Goal: Information Seeking & Learning: Learn about a topic

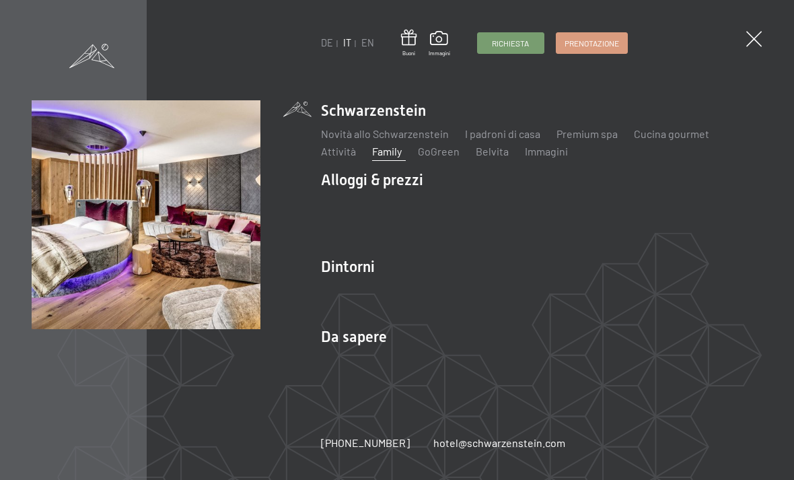
click at [341, 252] on ul "Schwarzenstein Novità allo Schwarzenstein I padroni di casa Premium spa Cucina …" at bounding box center [541, 239] width 441 height 279
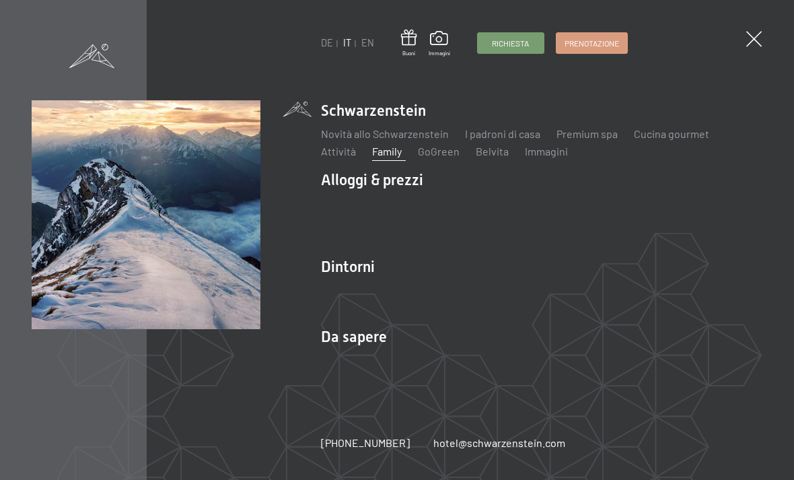
click at [339, 292] on link "Aurina" at bounding box center [336, 290] width 31 height 13
click at [564, 295] on link "Attrazioni" at bounding box center [566, 290] width 46 height 13
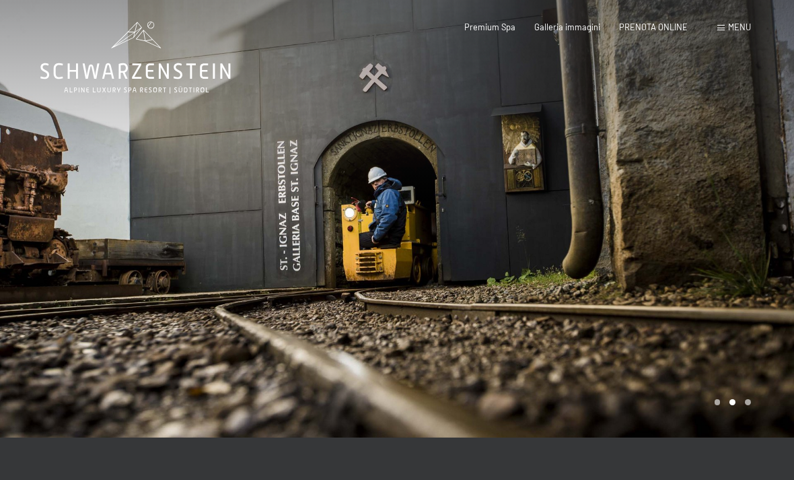
click at [44, 288] on div at bounding box center [198, 218] width 397 height 437
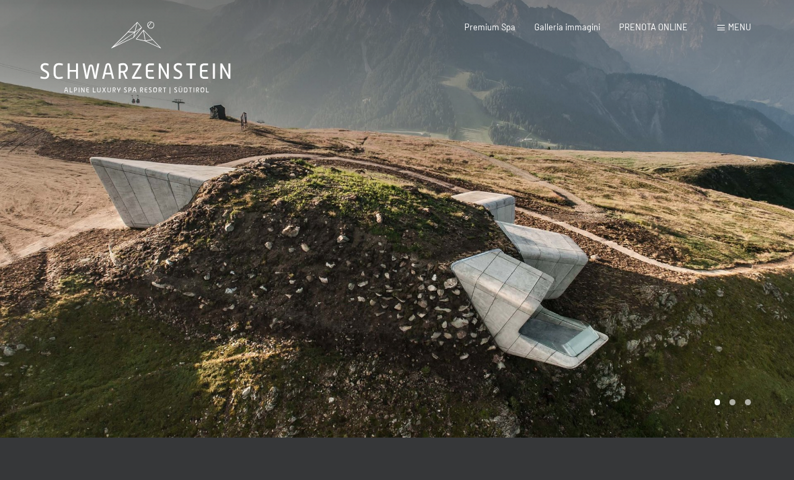
click at [754, 226] on div at bounding box center [595, 218] width 397 height 437
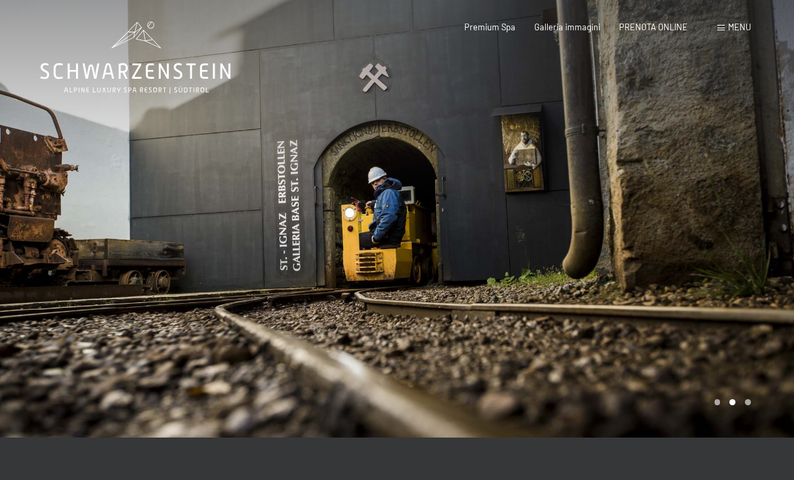
click at [219, 271] on div at bounding box center [198, 218] width 397 height 437
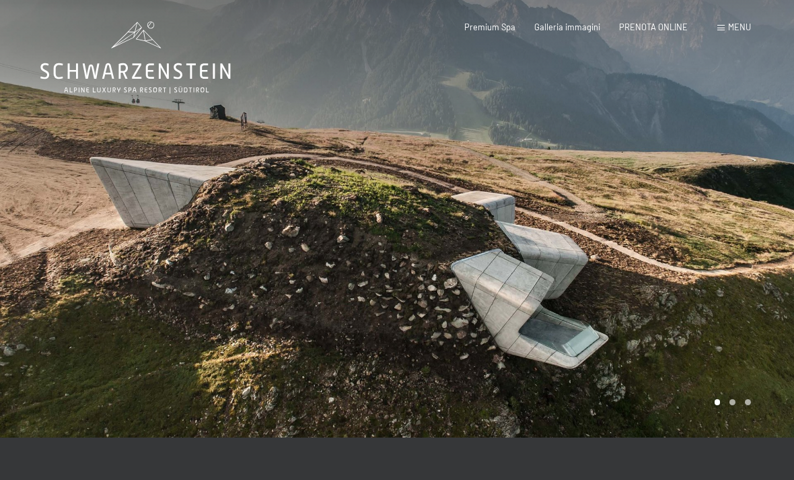
click at [733, 295] on div at bounding box center [595, 218] width 397 height 437
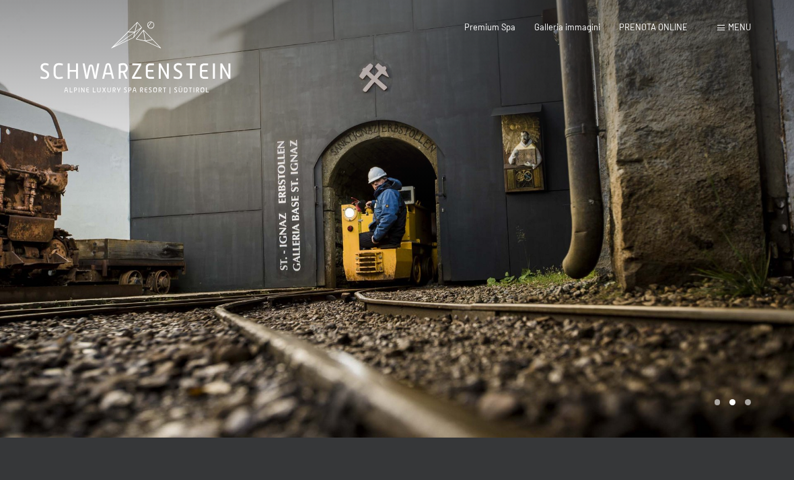
click at [753, 276] on div at bounding box center [595, 218] width 397 height 437
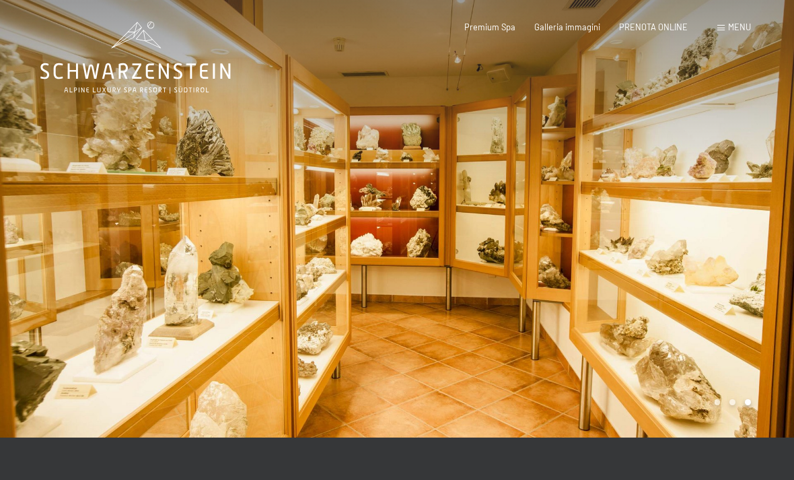
click at [707, 307] on div at bounding box center [595, 218] width 397 height 437
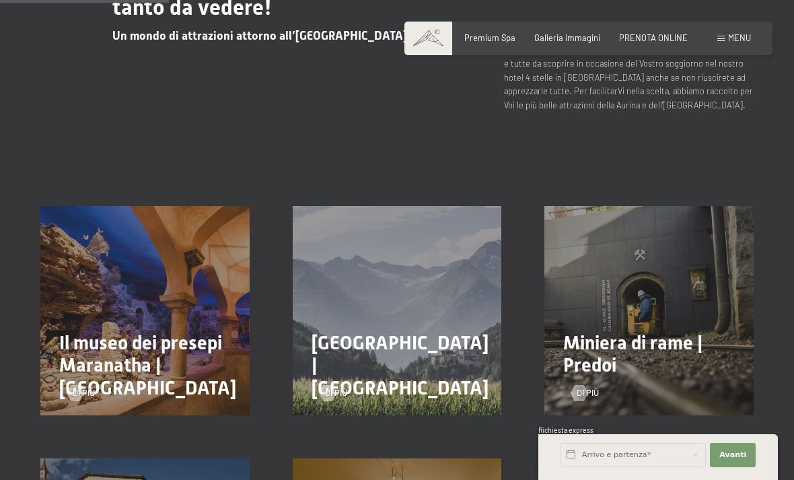
click at [752, 257] on div "Miniera di rame | Predoi Di più" at bounding box center [649, 310] width 252 height 209
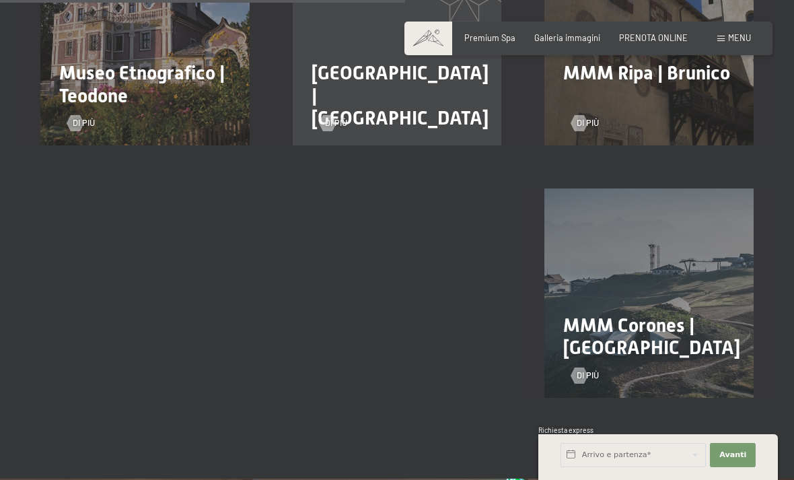
scroll to position [1254, 0]
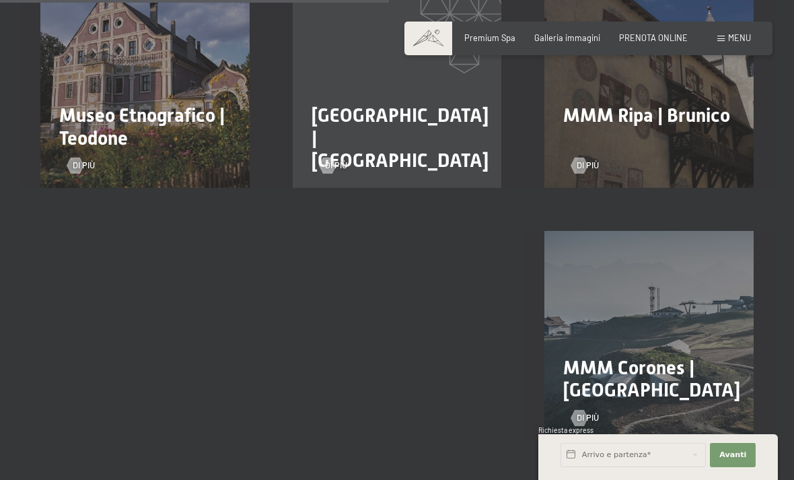
click at [738, 38] on span "Menu" at bounding box center [739, 37] width 23 height 11
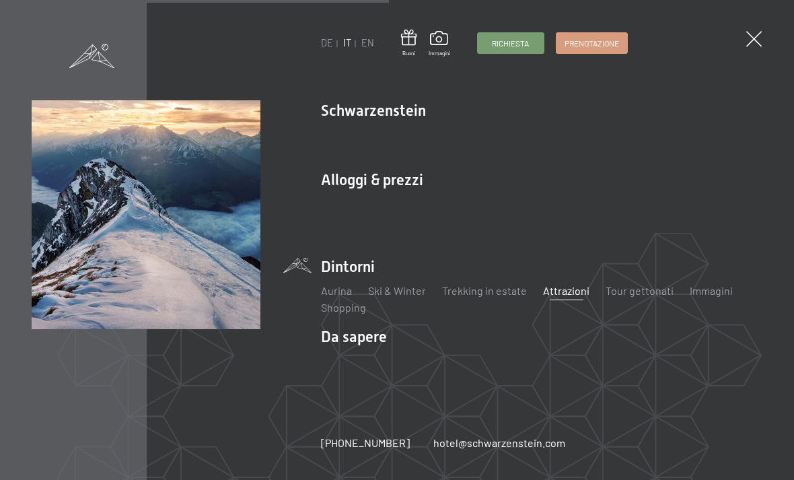
click at [474, 287] on link "Trekking in estate" at bounding box center [484, 290] width 85 height 13
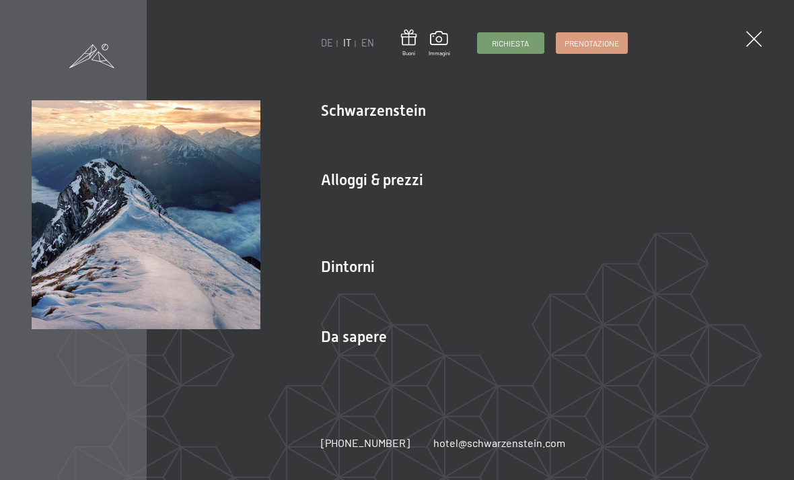
click at [386, 287] on link "Ski & Winter" at bounding box center [397, 290] width 58 height 13
click at [643, 295] on link "Tour gettonati" at bounding box center [640, 290] width 68 height 13
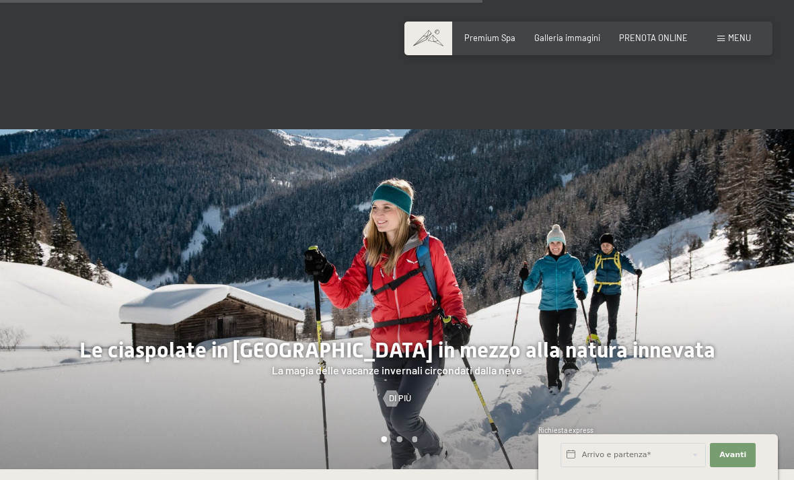
scroll to position [2252, 0]
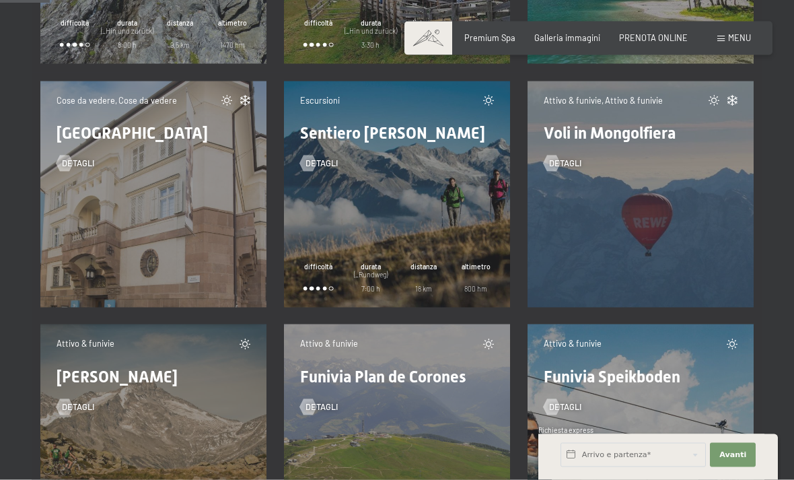
scroll to position [1094, 0]
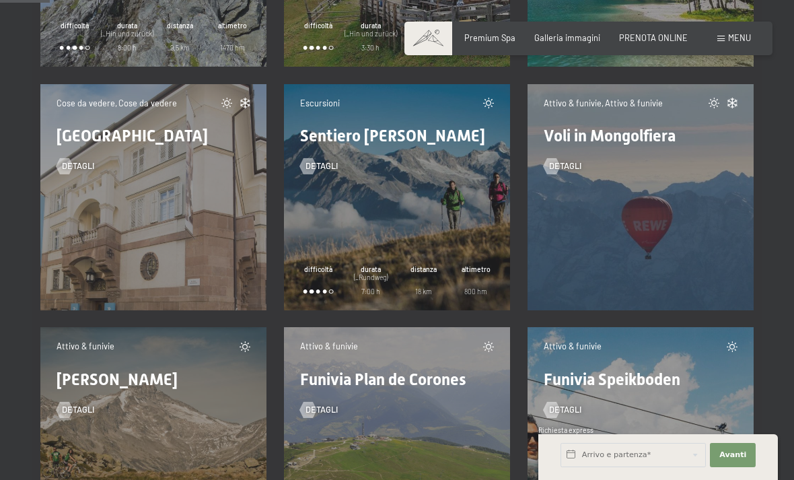
click at [64, 431] on div "Attivo & funivie Funivia Klausberg detagli" at bounding box center [153, 440] width 226 height 226
click at [83, 457] on div "Attivo & funivie Funivia Klausberg detagli" at bounding box center [153, 440] width 226 height 226
click at [76, 410] on span "detagli" at bounding box center [78, 410] width 32 height 12
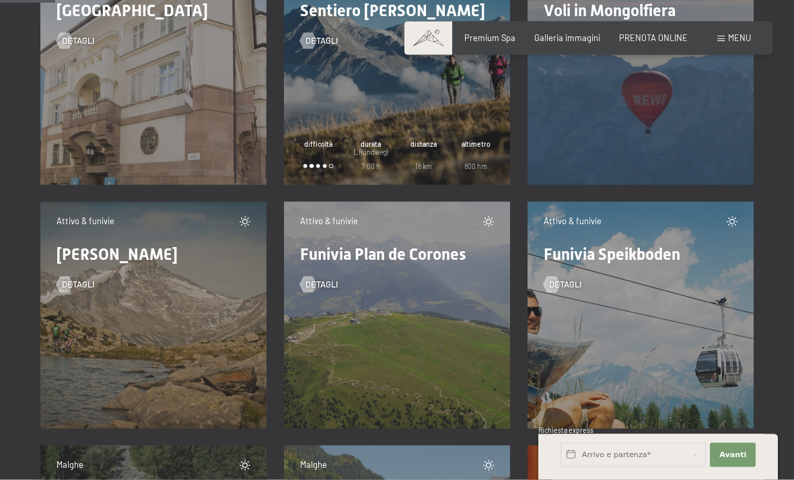
scroll to position [1240, 0]
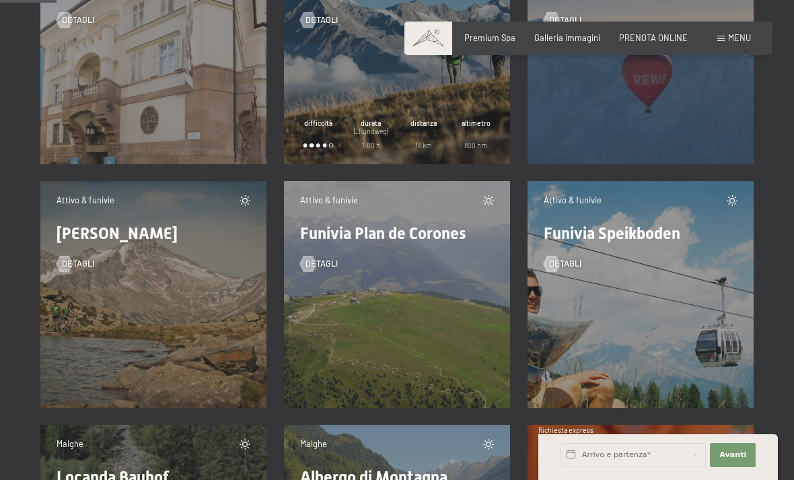
click at [618, 343] on div "Attivo & funivie Funivia Speikboden detagli" at bounding box center [641, 294] width 226 height 226
click at [625, 316] on div "Attivo & funivie Funivia Speikboden detagli" at bounding box center [641, 294] width 226 height 226
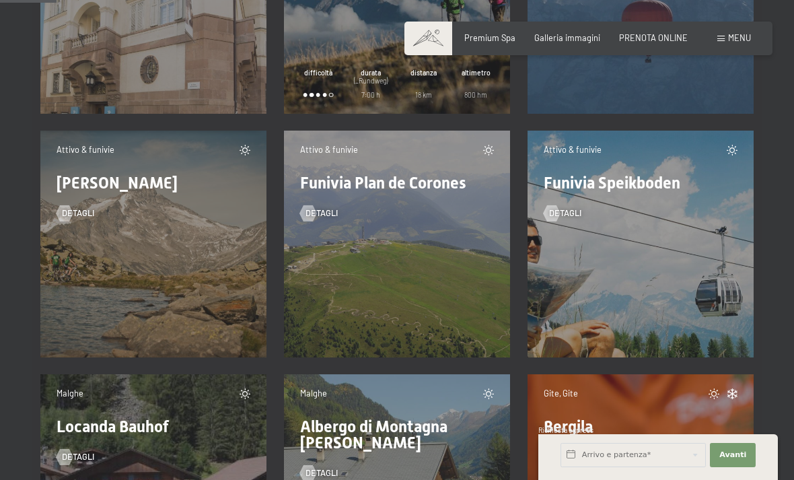
scroll to position [1293, 0]
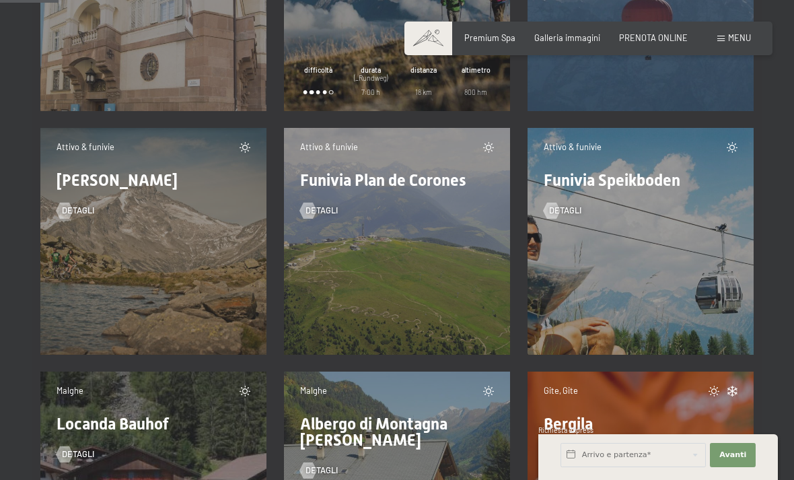
click at [637, 275] on div "Attivo & funivie Funivia Speikboden detagli" at bounding box center [641, 241] width 226 height 226
click at [627, 279] on div "Attivo & funivie Funivia Speikboden detagli" at bounding box center [641, 241] width 226 height 226
click at [614, 289] on div "Attivo & funivie Funivia Speikboden detagli" at bounding box center [641, 241] width 226 height 226
click at [547, 216] on div at bounding box center [551, 211] width 9 height 16
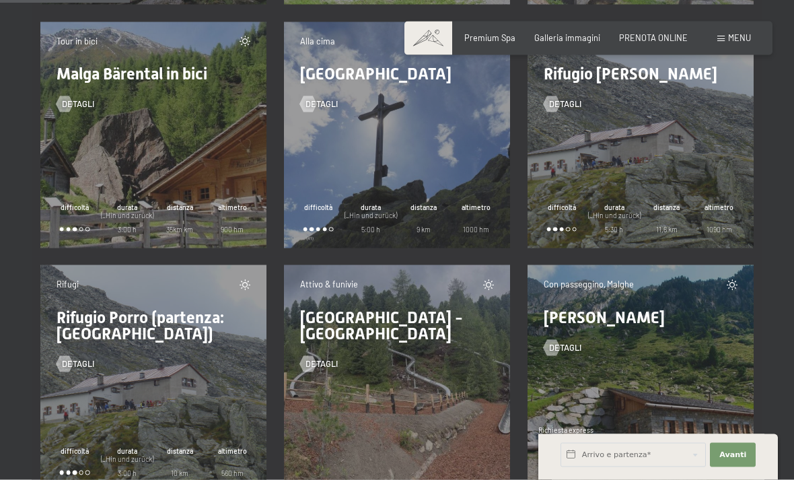
scroll to position [2859, 0]
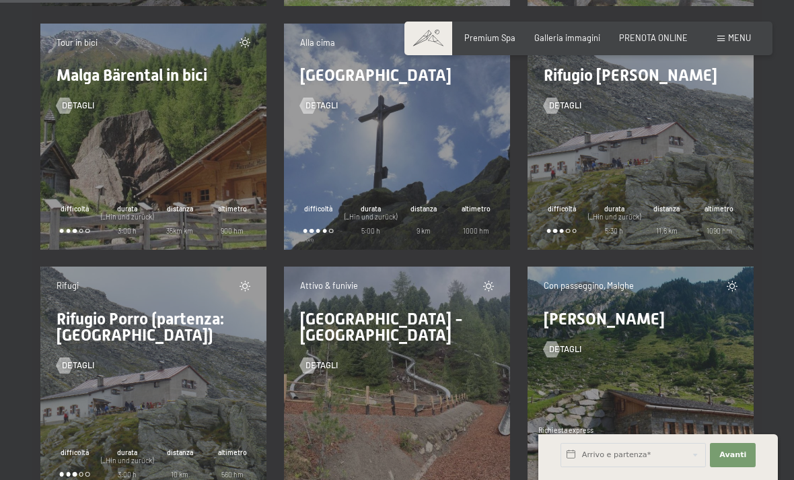
click at [427, 303] on div "Attivo & funivie Cross Woods - Parco scivoli detagli" at bounding box center [397, 326] width 210 height 92
click at [386, 310] on span "[GEOGRAPHIC_DATA][PERSON_NAME][GEOGRAPHIC_DATA]" at bounding box center [381, 327] width 163 height 35
click at [396, 312] on span "[GEOGRAPHIC_DATA][PERSON_NAME][GEOGRAPHIC_DATA]" at bounding box center [381, 327] width 163 height 35
click at [415, 350] on div "detagli" at bounding box center [397, 357] width 194 height 28
click at [307, 363] on div at bounding box center [308, 365] width 9 height 16
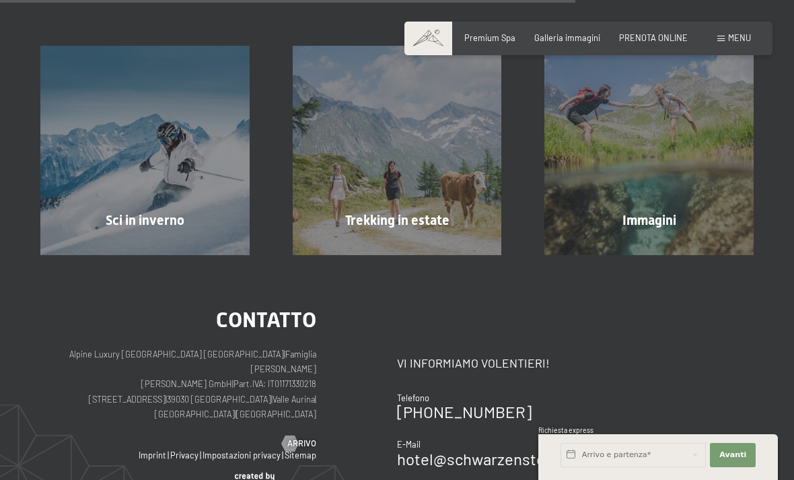
scroll to position [605, 0]
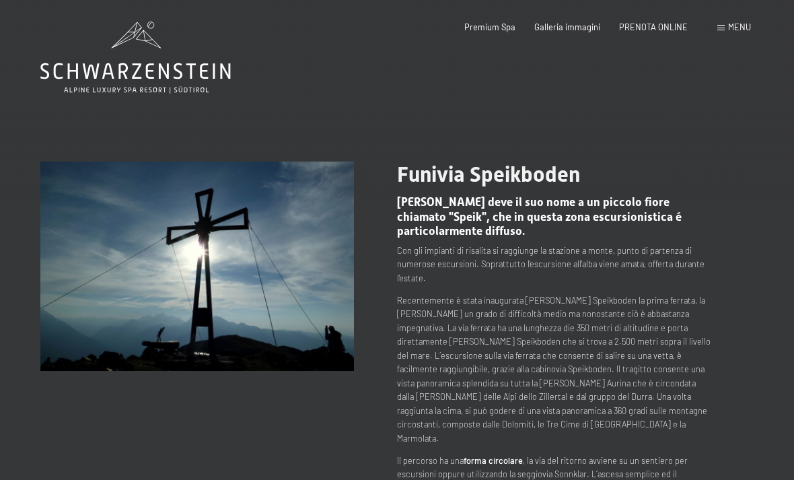
click at [1, 418] on div "cambia tour (12 / 202) slide 7 of 6 Funivia Speikboden La montagna deve il suo …" at bounding box center [397, 388] width 794 height 452
click at [718, 34] on div "Prenotazione Richiesta Premium Spa Galleria immagini PRENOTA ONLINE Menu DE IT …" at bounding box center [588, 28] width 325 height 12
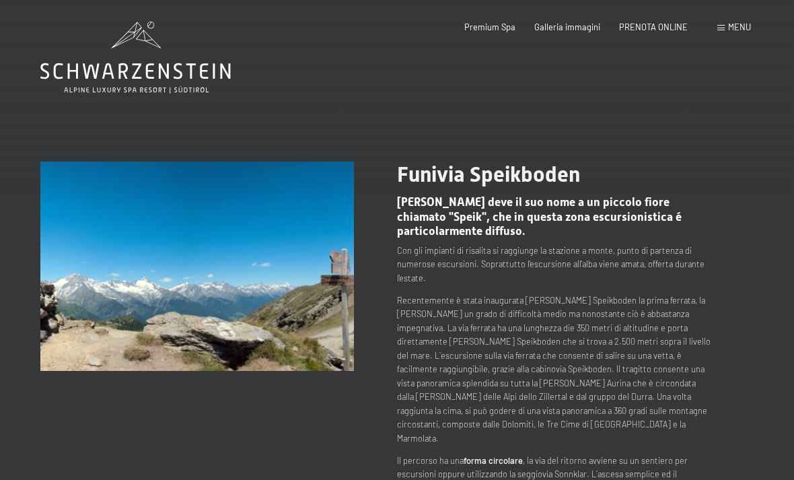
click at [724, 32] on div "Menu" at bounding box center [734, 28] width 34 height 12
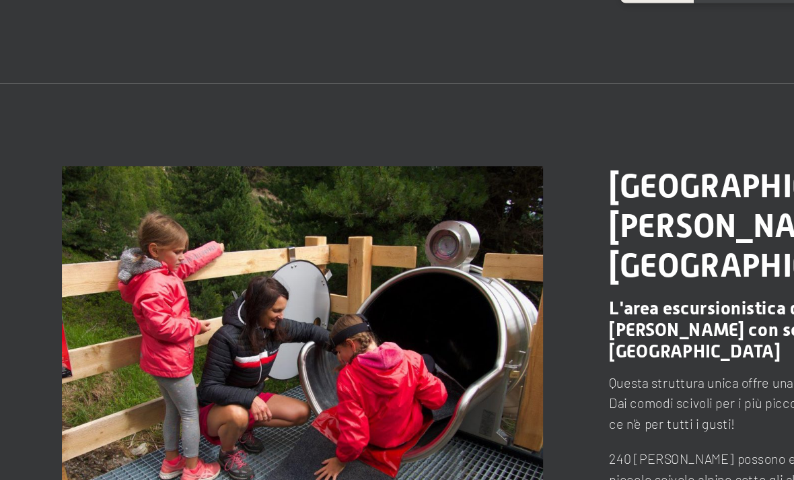
click at [133, 236] on img at bounding box center [197, 266] width 314 height 209
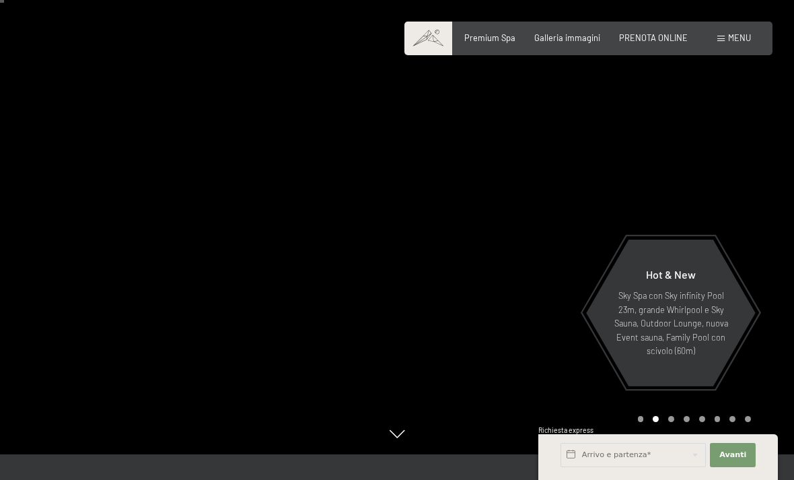
click at [43, 319] on div at bounding box center [198, 214] width 397 height 480
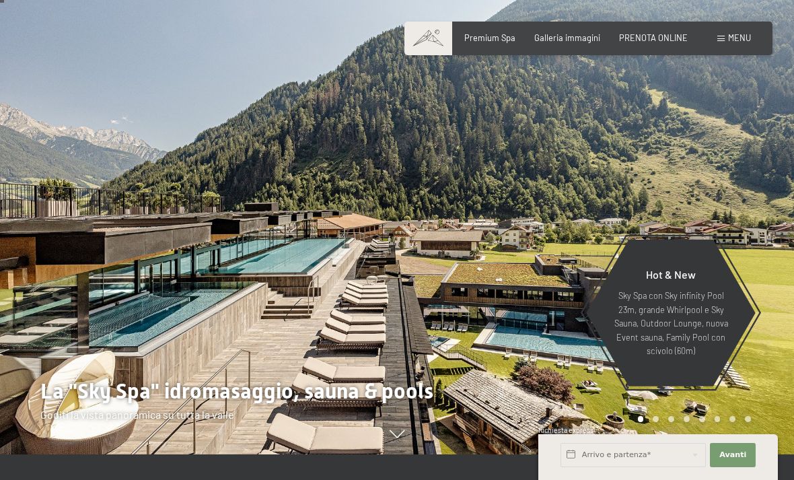
click at [736, 40] on span "Menu" at bounding box center [739, 37] width 23 height 11
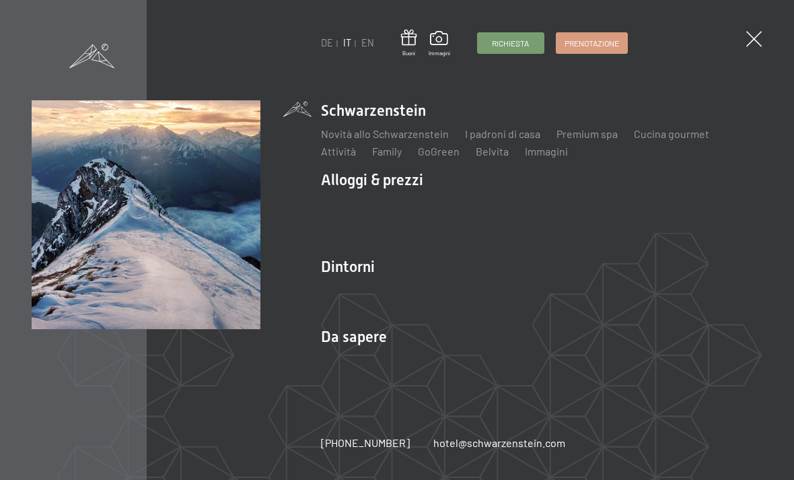
click at [628, 297] on link "Tour gettonati" at bounding box center [640, 290] width 68 height 13
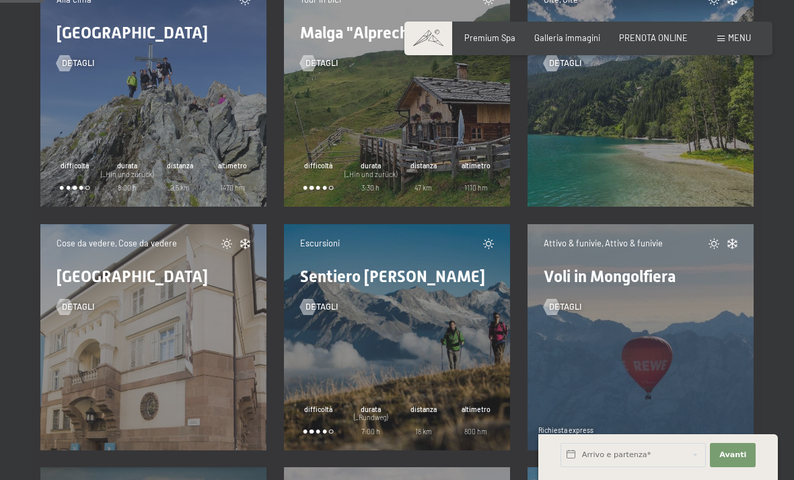
scroll to position [995, 0]
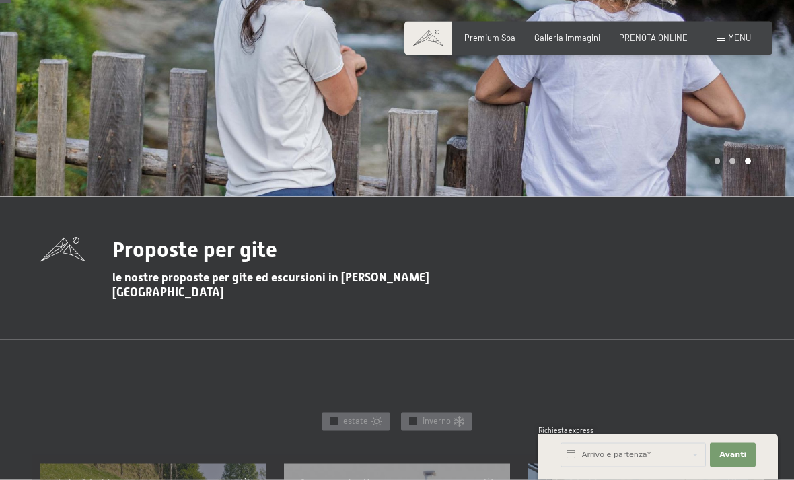
click at [342, 413] on div "✓ estate" at bounding box center [356, 422] width 69 height 19
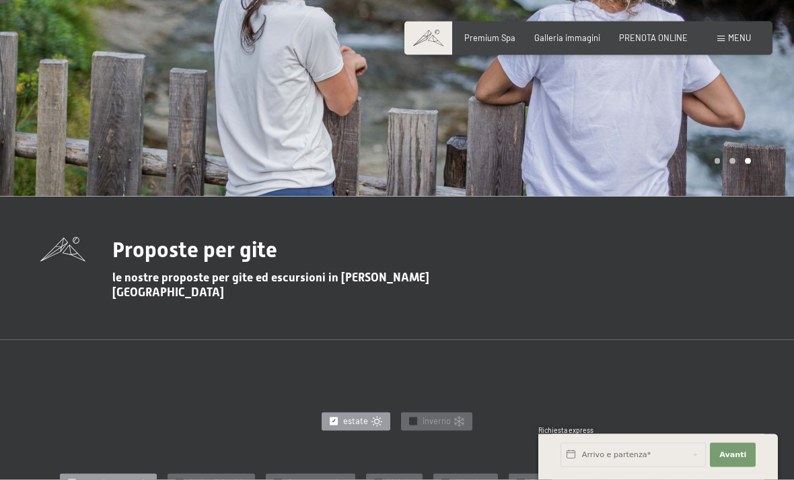
scroll to position [242, 0]
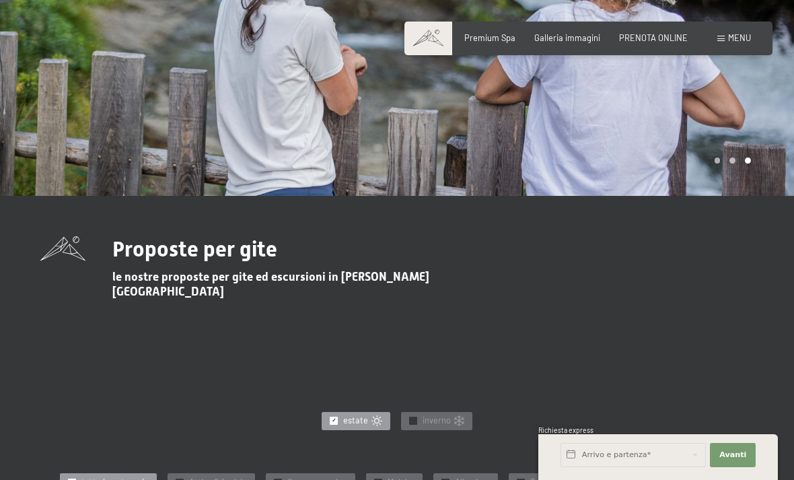
click at [410, 417] on div at bounding box center [413, 421] width 8 height 8
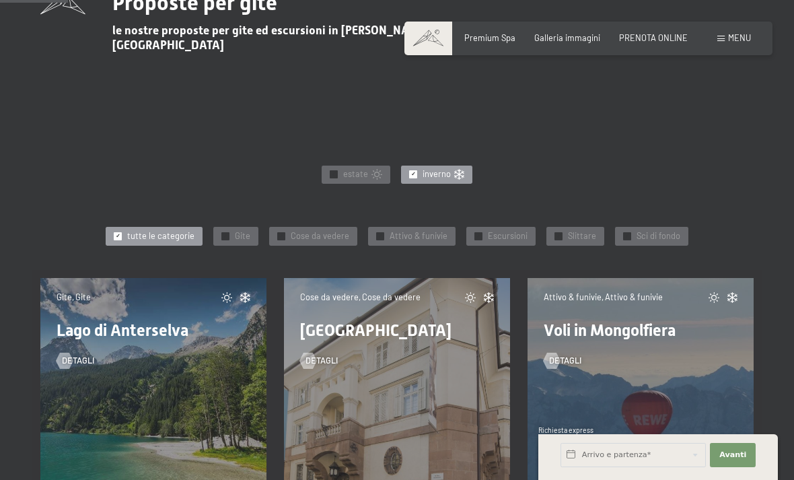
scroll to position [489, 0]
click at [224, 228] on div "✓ Gite" at bounding box center [235, 235] width 45 height 19
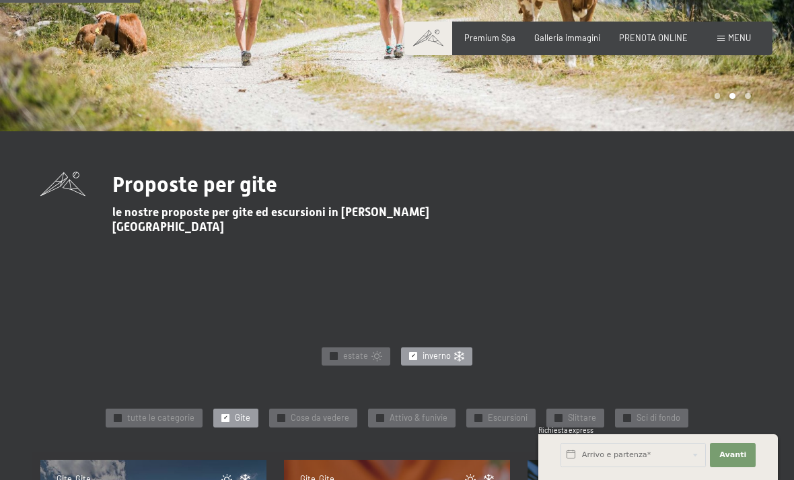
scroll to position [306, 0]
click at [120, 415] on span "✓" at bounding box center [118, 418] width 5 height 7
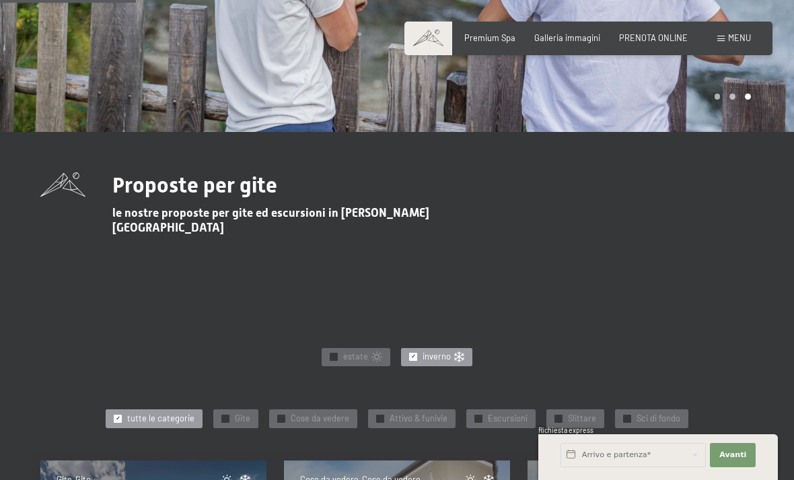
click at [323, 348] on div "✓ estate" at bounding box center [356, 357] width 69 height 19
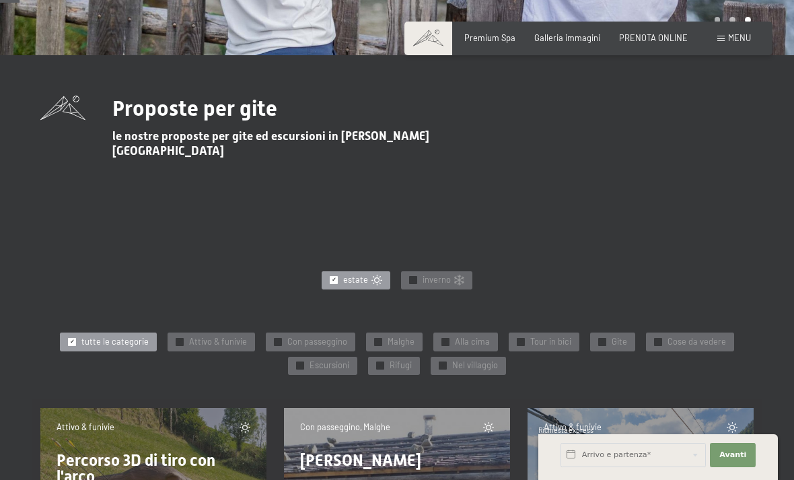
scroll to position [382, 0]
click at [286, 333] on div "✓ Con passeggino" at bounding box center [311, 342] width 90 height 19
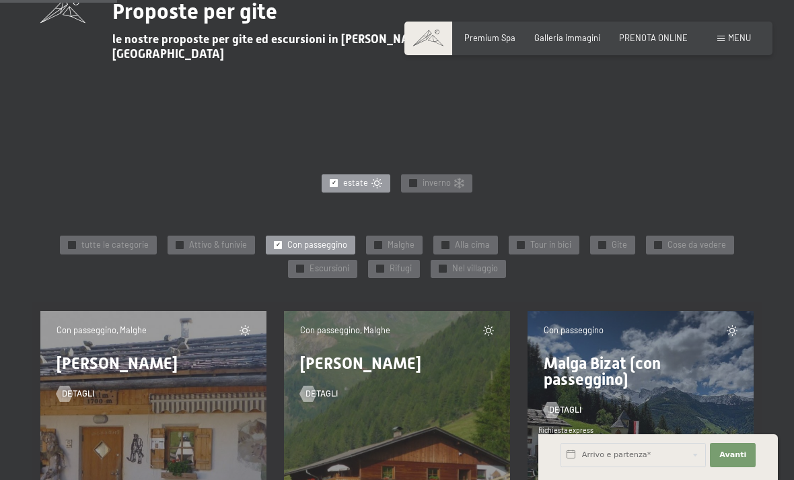
scroll to position [442, 0]
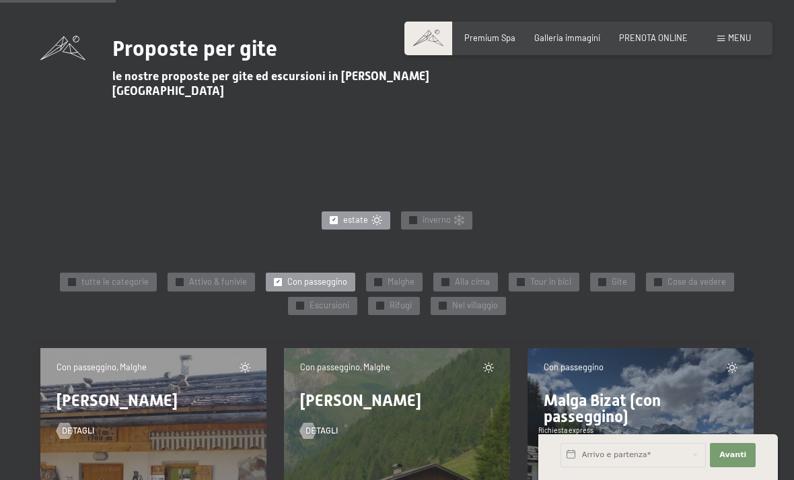
click at [369, 273] on div "✓ Malghe" at bounding box center [394, 282] width 57 height 19
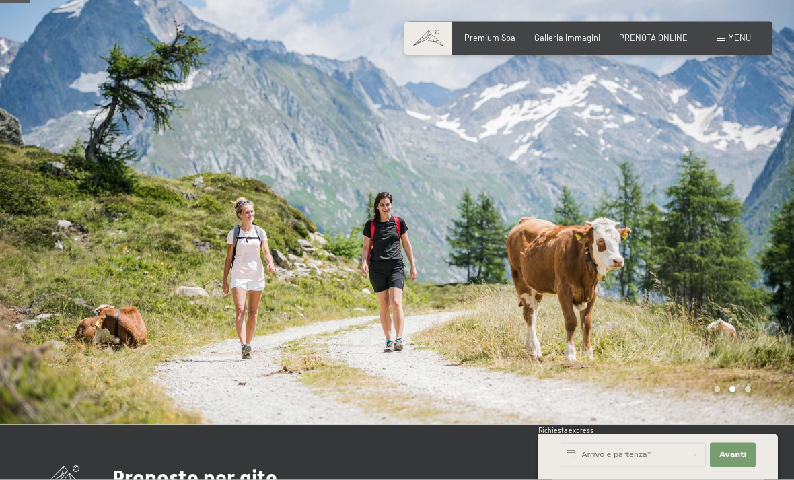
scroll to position [0, 0]
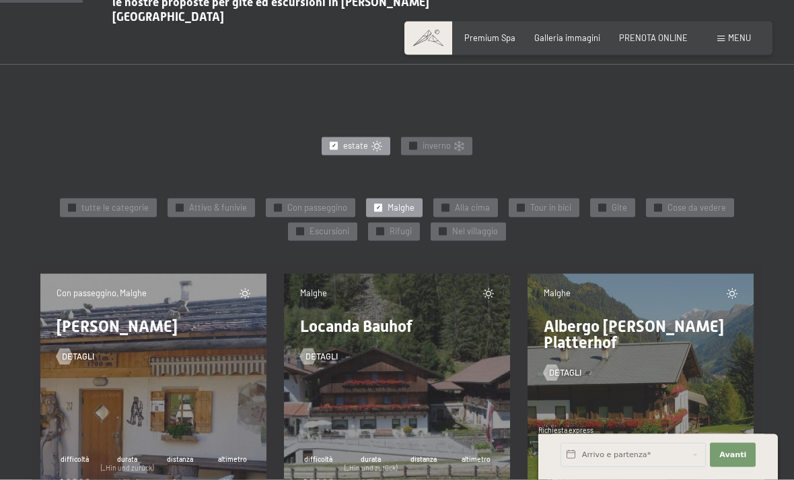
click at [441, 199] on div "✓ Alla cima" at bounding box center [465, 208] width 65 height 19
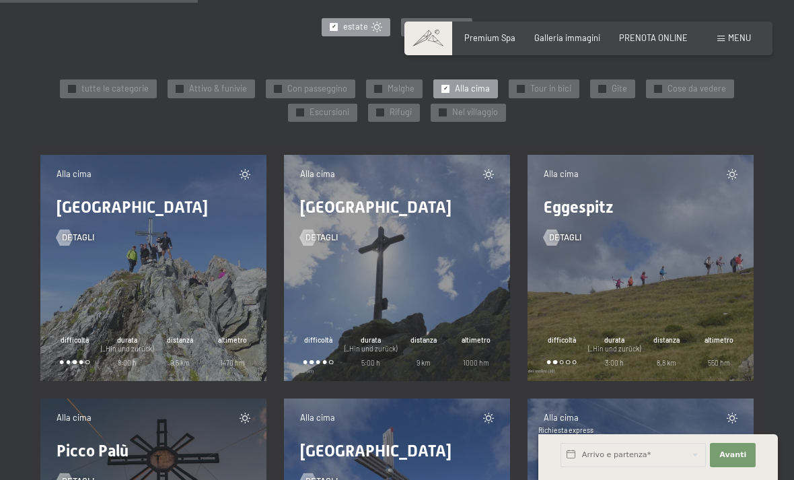
scroll to position [633, 0]
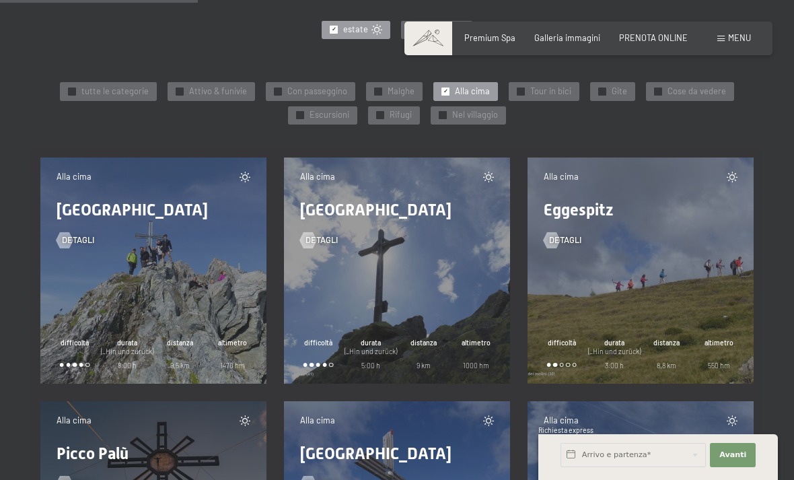
click at [155, 293] on div "Alla cima Cima del Vento detagli difficoltà durata (_Hin und zurück) 8:00 h dis…" at bounding box center [153, 270] width 226 height 226
click at [166, 218] on div "detagli" at bounding box center [154, 232] width 194 height 28
click at [127, 234] on div "Alla cima Cima del Vento detagli difficoltà durata (_Hin und zurück) 8:00 h dis…" at bounding box center [153, 270] width 226 height 226
click at [81, 234] on link "detagli" at bounding box center [76, 240] width 38 height 12
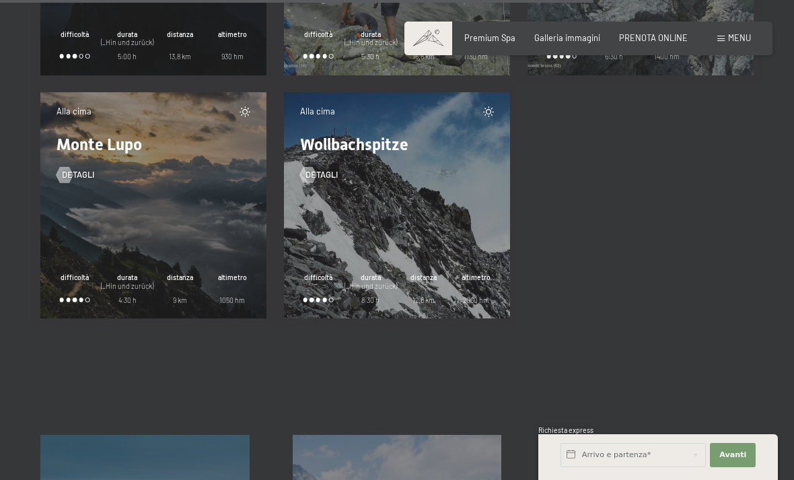
scroll to position [1914, 0]
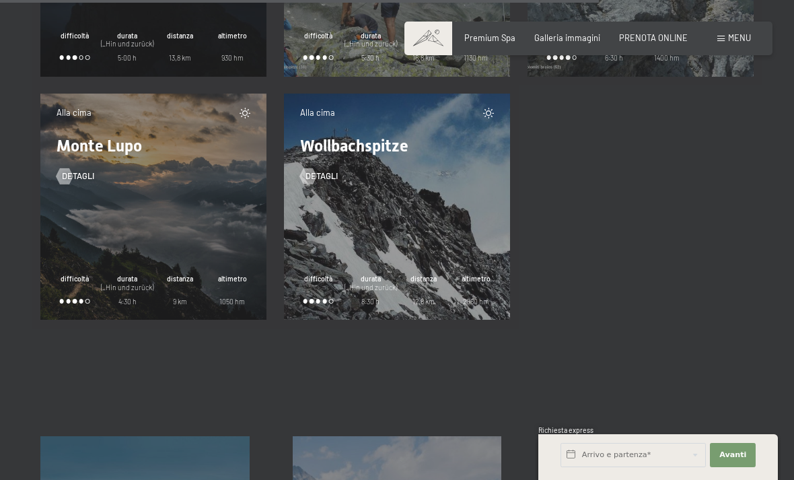
click at [91, 170] on span "detagli" at bounding box center [78, 176] width 32 height 12
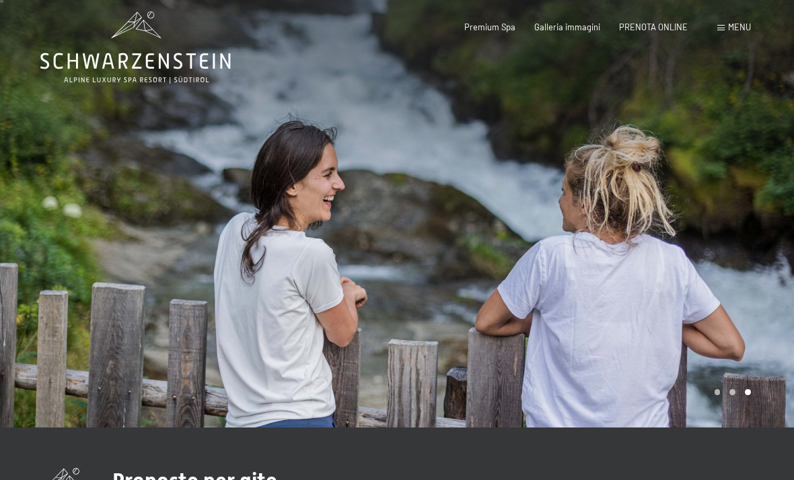
scroll to position [0, 0]
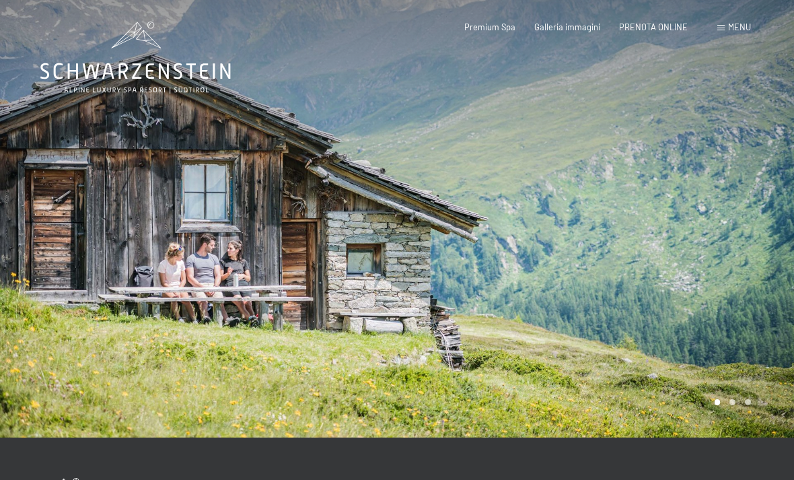
click at [727, 31] on div "Menu" at bounding box center [734, 28] width 34 height 12
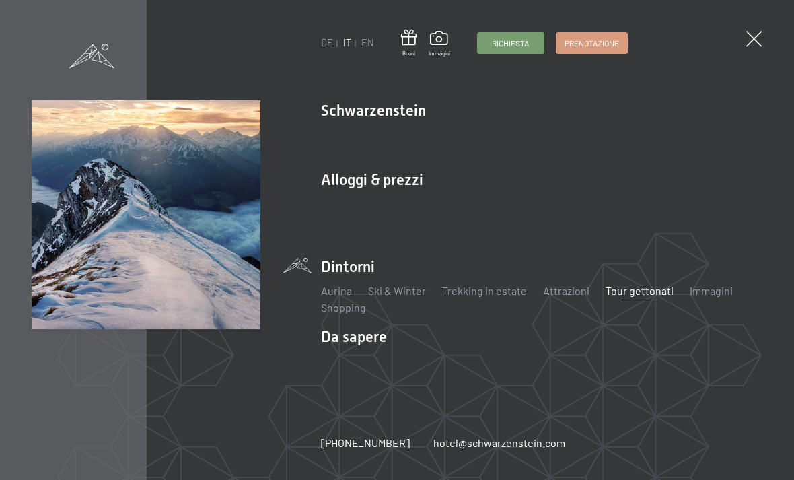
click at [613, 295] on link "Tour gettonati" at bounding box center [640, 290] width 68 height 13
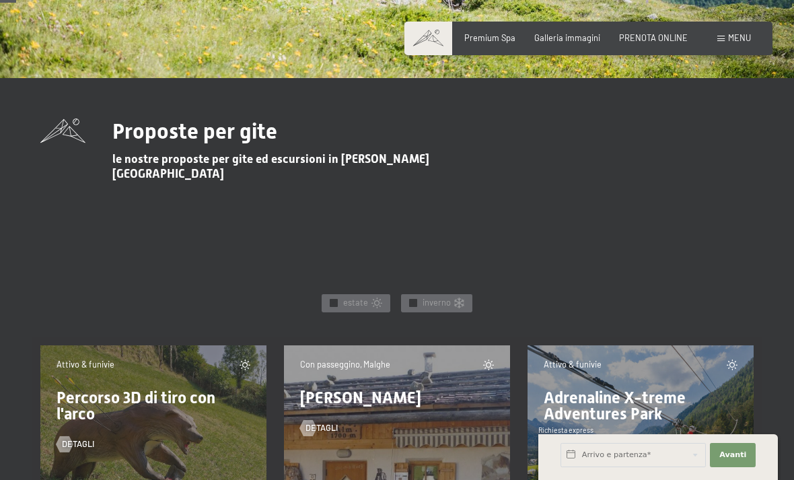
click at [334, 299] on div at bounding box center [334, 303] width 8 height 8
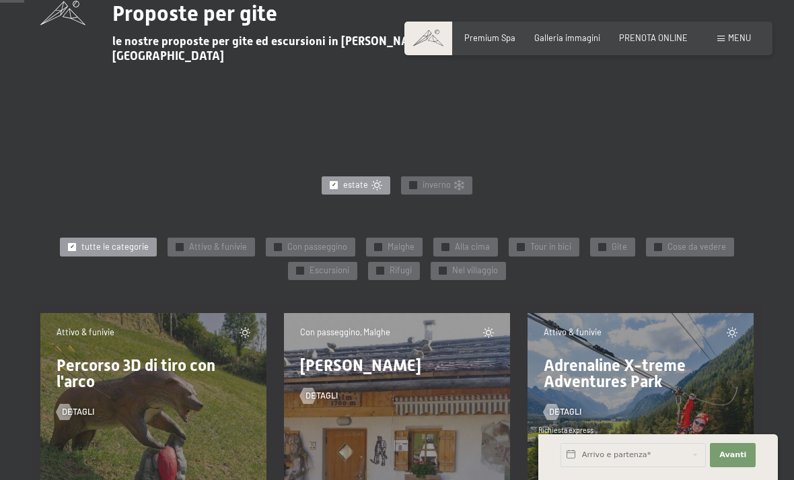
scroll to position [479, 0]
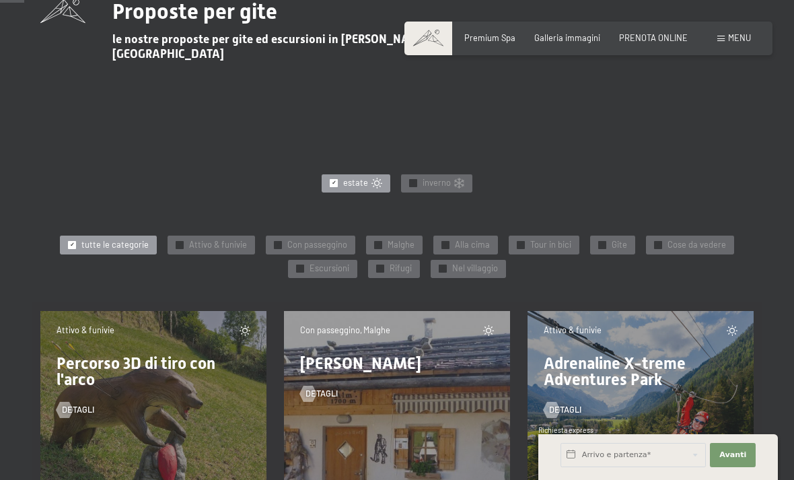
click at [300, 265] on span "✓" at bounding box center [300, 268] width 5 height 7
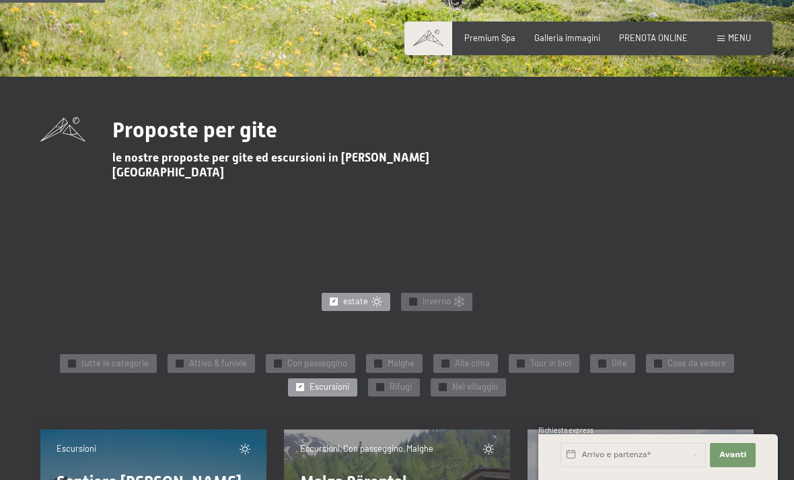
scroll to position [361, 0]
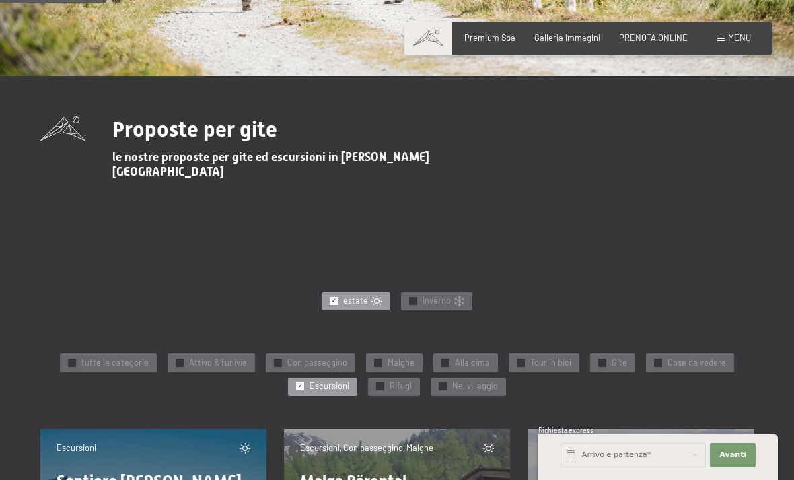
click at [174, 353] on div "✓ Attivo & funivie" at bounding box center [211, 362] width 87 height 19
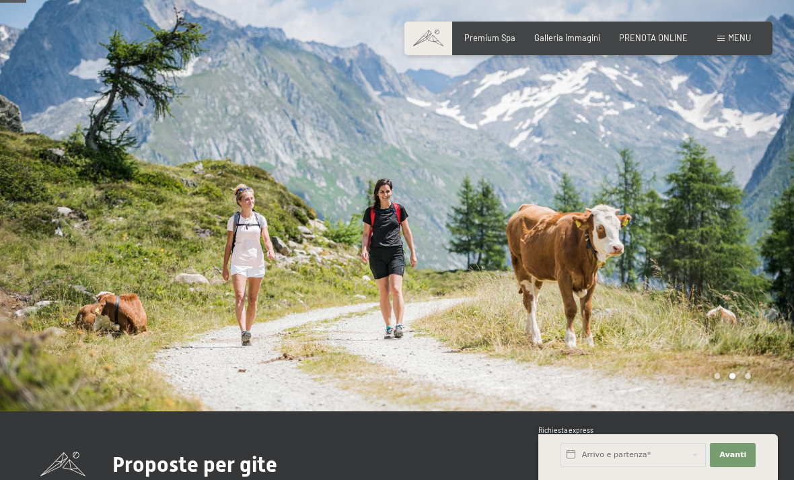
scroll to position [94, 0]
